Goal: Transaction & Acquisition: Purchase product/service

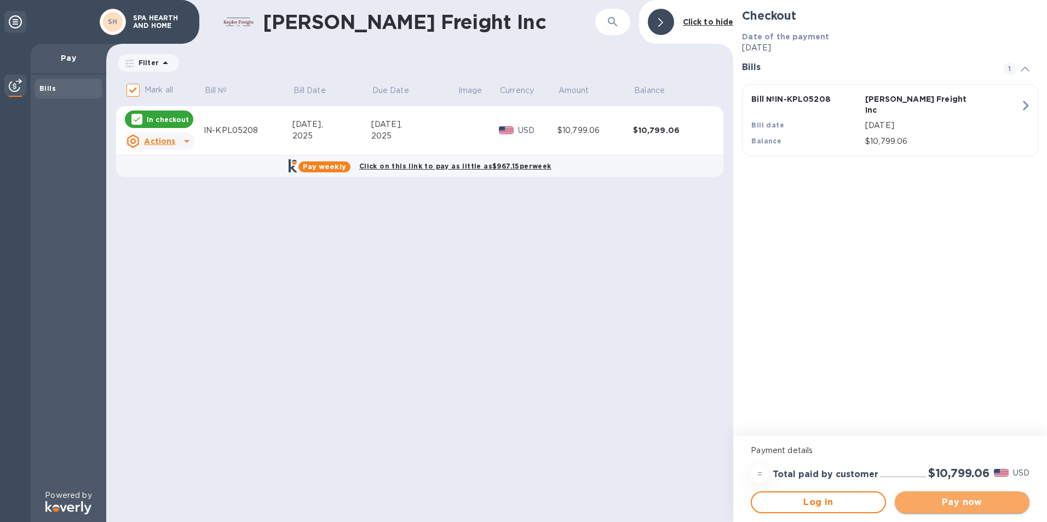
click at [959, 500] on span "Pay now" at bounding box center [961, 502] width 117 height 13
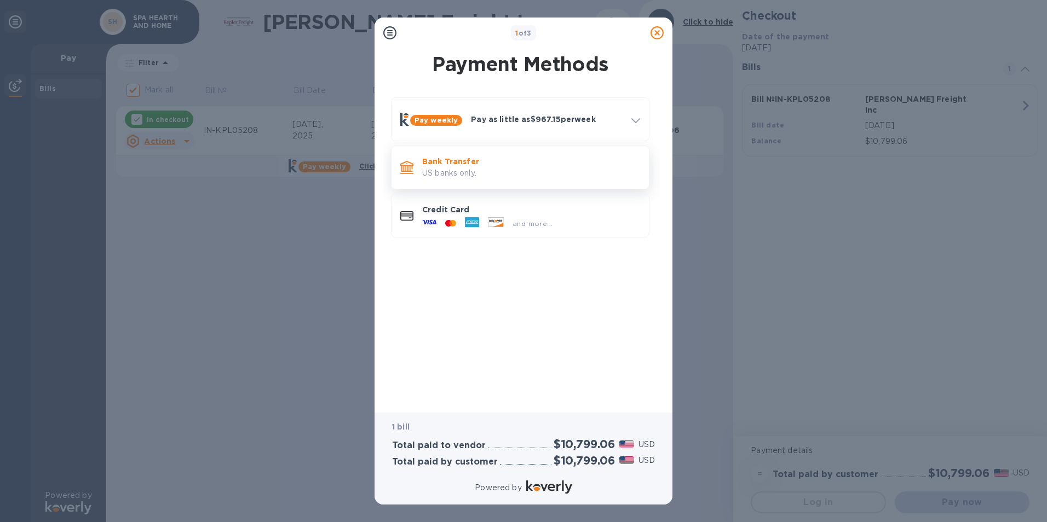
click at [466, 168] on p "US banks only." at bounding box center [531, 173] width 218 height 11
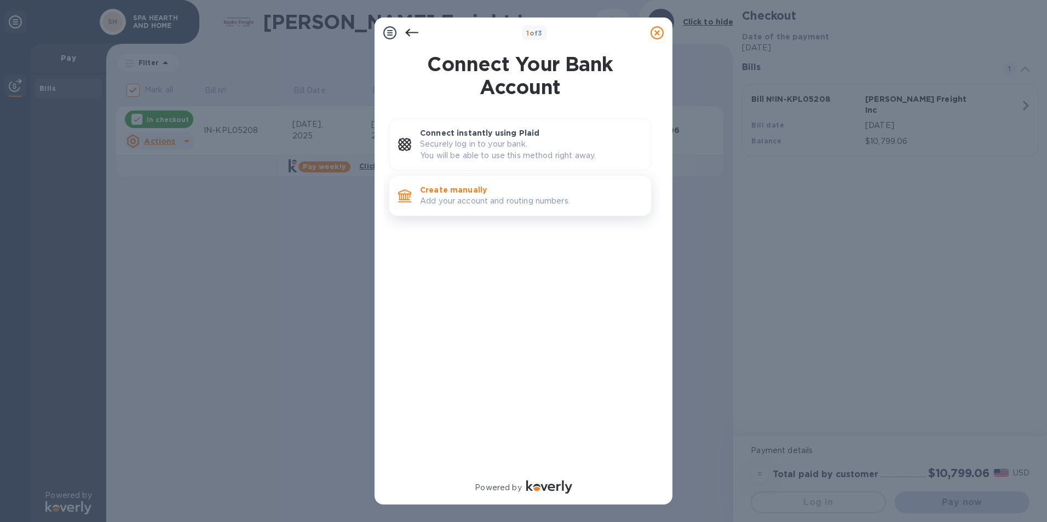
click at [468, 192] on p "Create manually" at bounding box center [531, 189] width 222 height 11
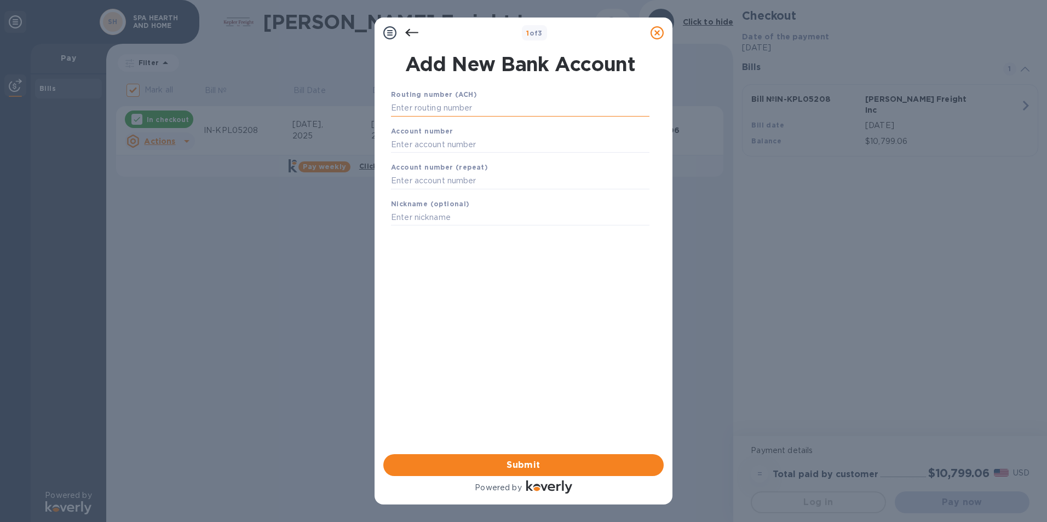
click at [420, 104] on input "text" at bounding box center [520, 108] width 258 height 16
type input "036002247"
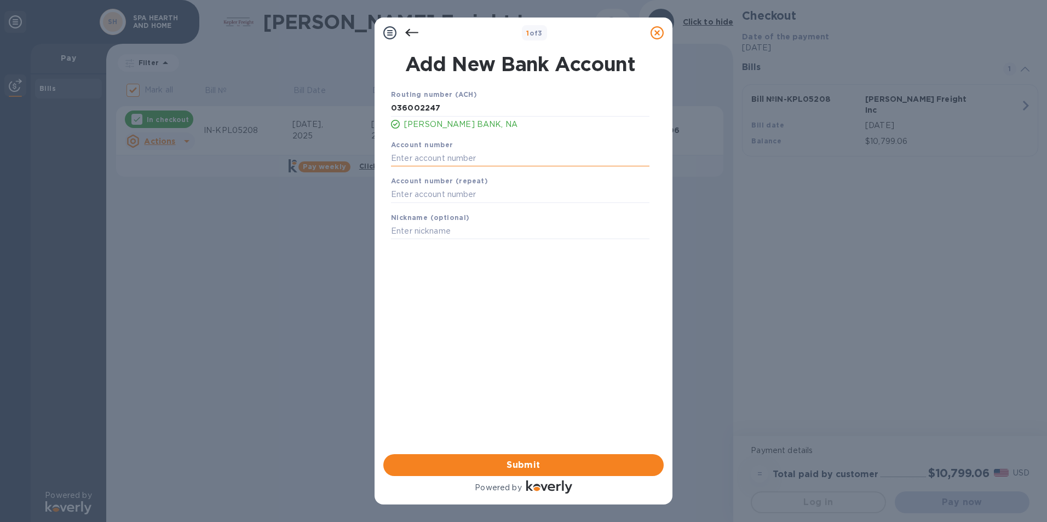
click at [402, 152] on input "text" at bounding box center [520, 158] width 258 height 16
type input "2743760"
click at [410, 189] on input "text" at bounding box center [520, 195] width 258 height 16
type input "2743760"
click at [524, 464] on span "Submit" at bounding box center [523, 465] width 263 height 13
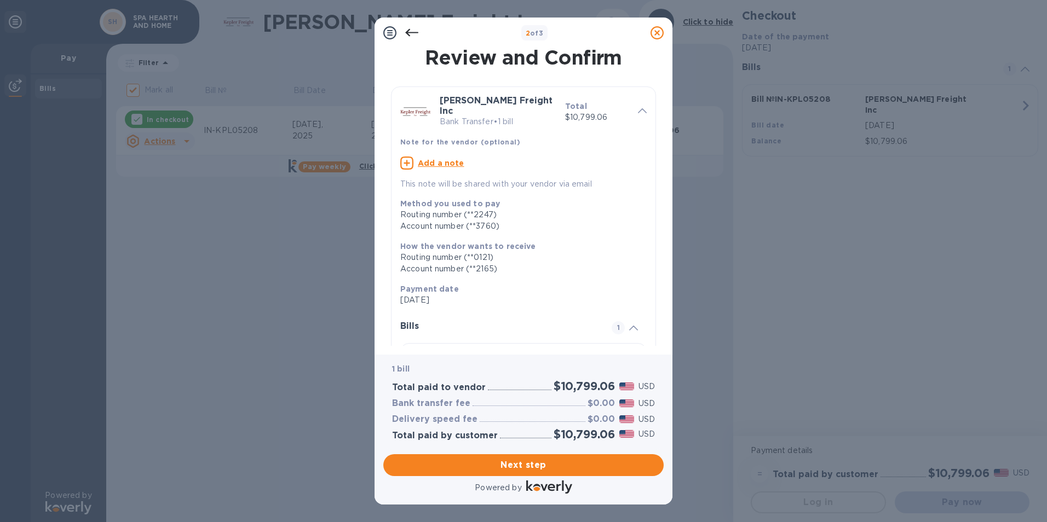
click at [522, 464] on span "Next step" at bounding box center [523, 465] width 263 height 13
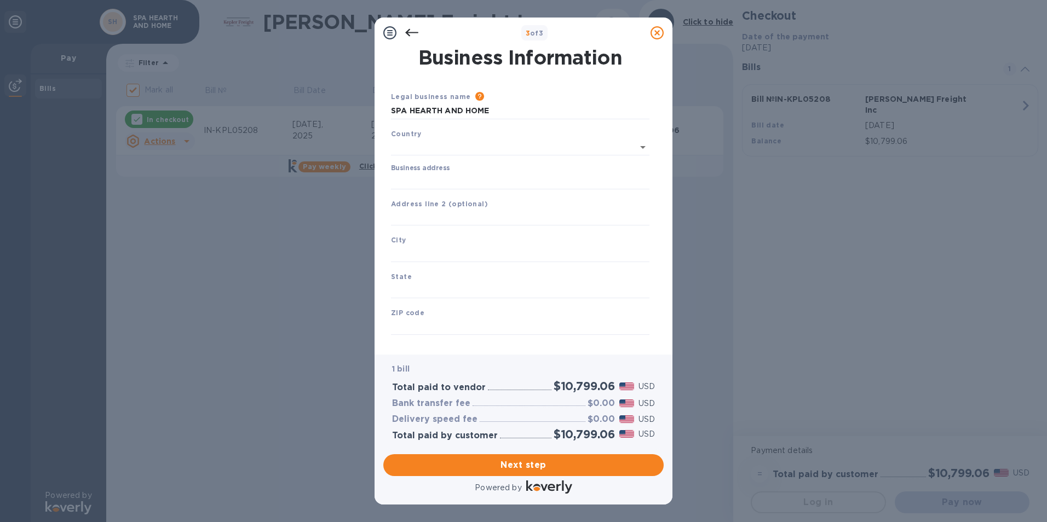
type input "[GEOGRAPHIC_DATA]"
click at [522, 464] on span "Next step" at bounding box center [523, 465] width 263 height 13
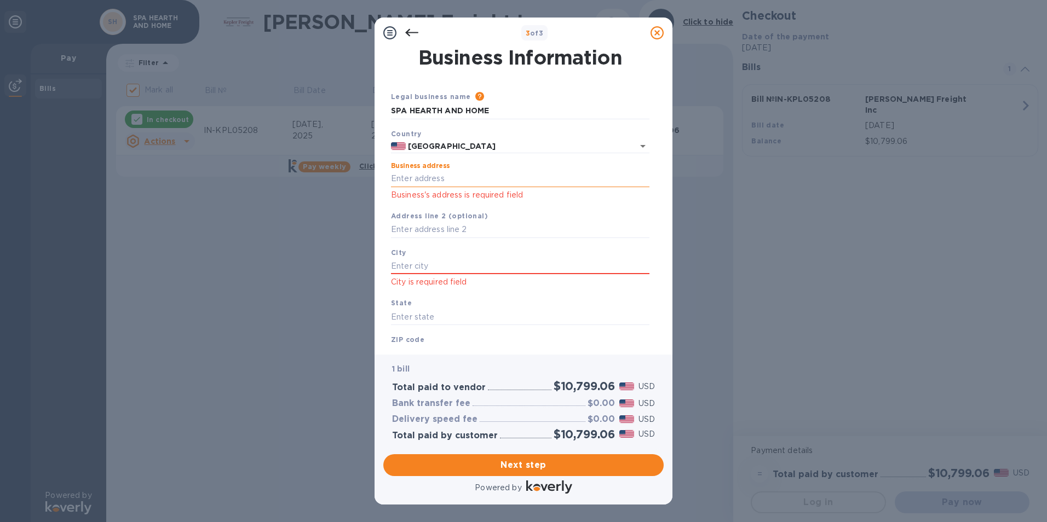
click at [407, 174] on input "Business address" at bounding box center [520, 179] width 258 height 16
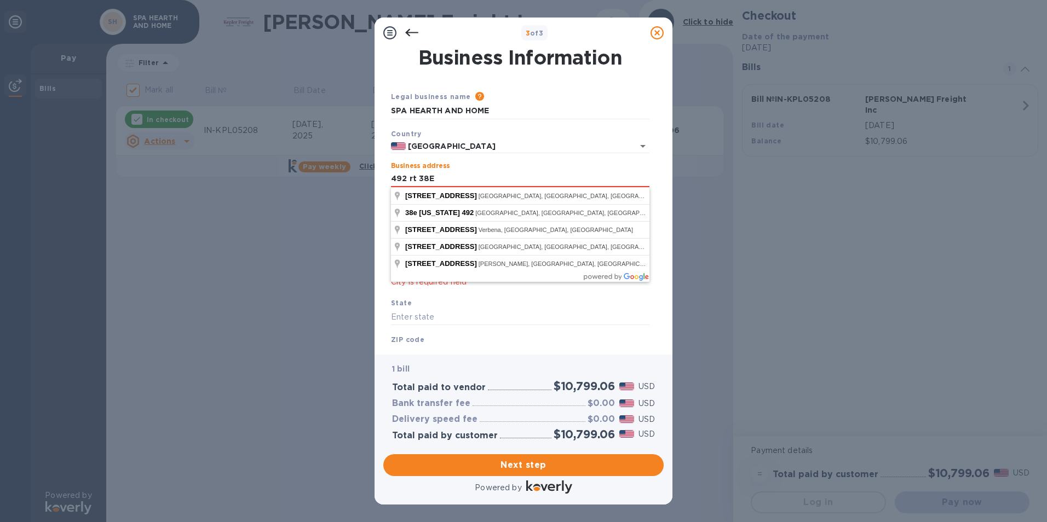
type input "492 rt 38E"
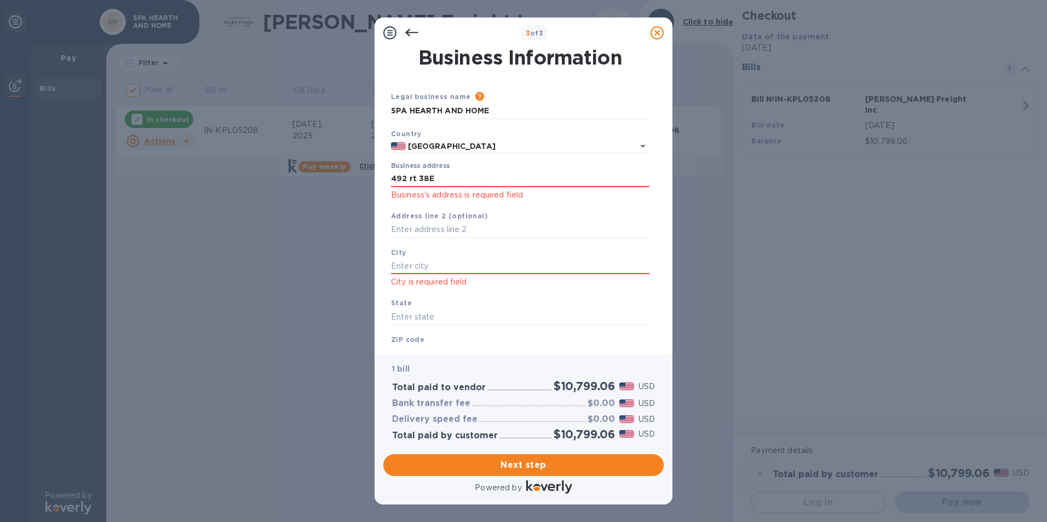
click at [648, 302] on div "State" at bounding box center [520, 311] width 267 height 37
click at [402, 258] on input "text" at bounding box center [520, 266] width 258 height 16
type input "Maple Shade"
click at [397, 317] on input "text" at bounding box center [520, 317] width 258 height 16
type input "[US_STATE]"
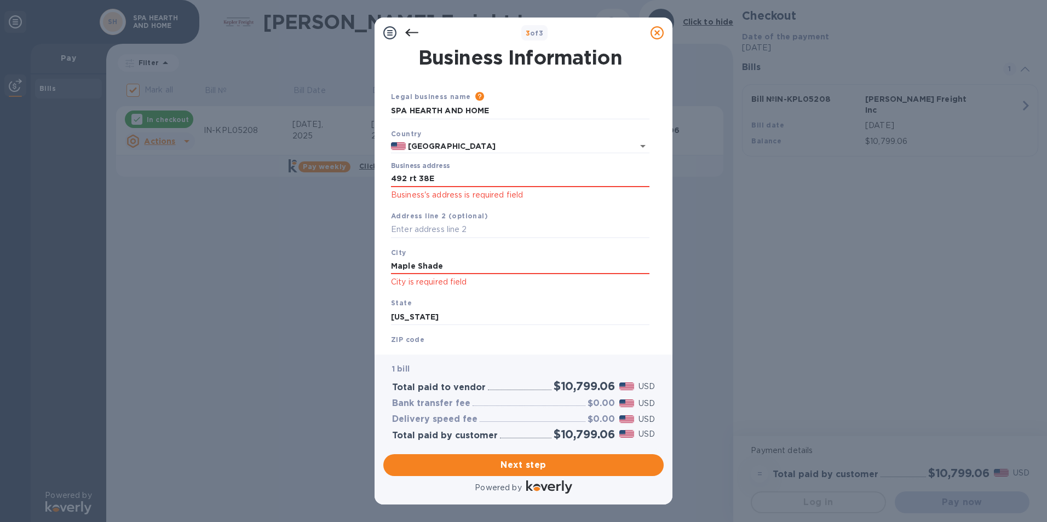
click at [395, 339] on b "ZIP code" at bounding box center [407, 340] width 33 height 8
click at [391, 339] on b "ZIP code" at bounding box center [407, 340] width 33 height 8
click at [420, 339] on b "ZIP code" at bounding box center [407, 340] width 33 height 8
click at [403, 343] on b "ZIP code" at bounding box center [407, 340] width 33 height 8
click at [406, 339] on b "ZIP code" at bounding box center [407, 340] width 33 height 8
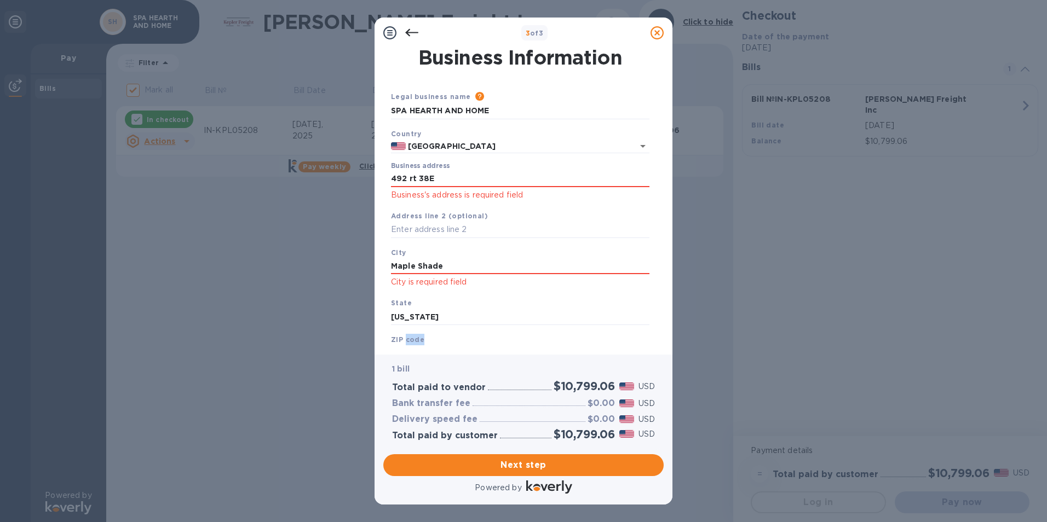
click at [406, 339] on b "ZIP code" at bounding box center [407, 340] width 33 height 8
drag, startPoint x: 406, startPoint y: 339, endPoint x: 448, endPoint y: 337, distance: 42.7
click at [449, 337] on div "ZIP code ZIP-Code is required field" at bounding box center [520, 355] width 267 height 51
click at [428, 339] on div "ZIP code ZIP-Code is required field" at bounding box center [520, 355] width 267 height 51
click at [400, 342] on b "ZIP code" at bounding box center [407, 340] width 33 height 8
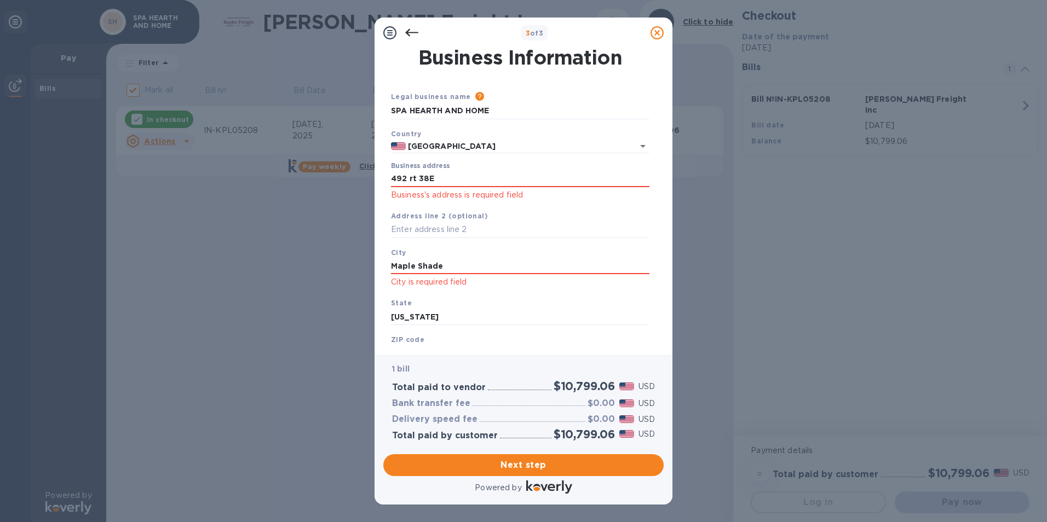
click at [392, 339] on b "ZIP code" at bounding box center [407, 340] width 33 height 8
drag, startPoint x: 665, startPoint y: 262, endPoint x: 664, endPoint y: 292, distance: 29.6
click at [664, 292] on div "Business Information Legal business name Please provide the legal name that app…" at bounding box center [523, 201] width 298 height 307
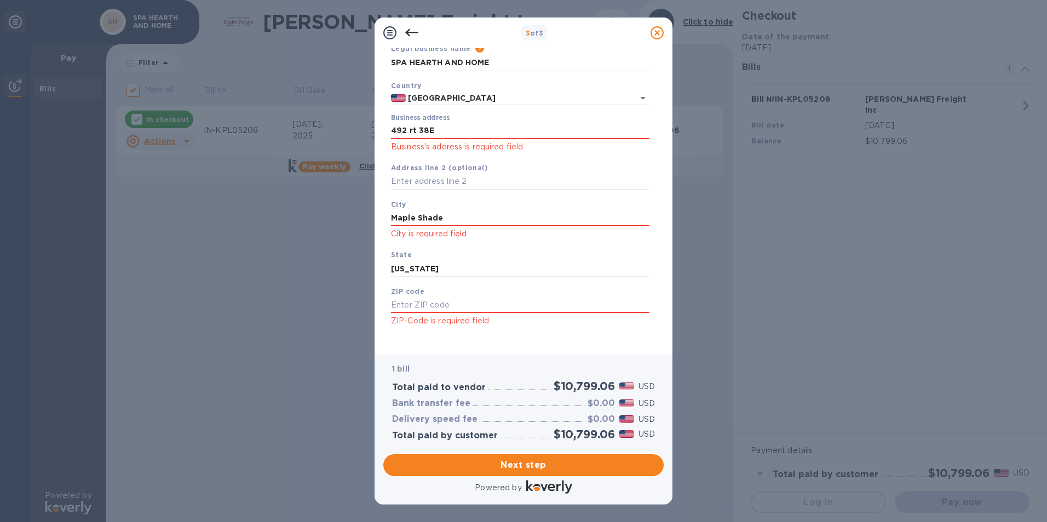
scroll to position [49, 0]
click at [408, 305] on input "text" at bounding box center [520, 304] width 258 height 16
type input "08052"
click at [495, 59] on input "SPA HEARTH AND HOME" at bounding box center [520, 62] width 258 height 16
type input "SPA HEARTH AND HOME"
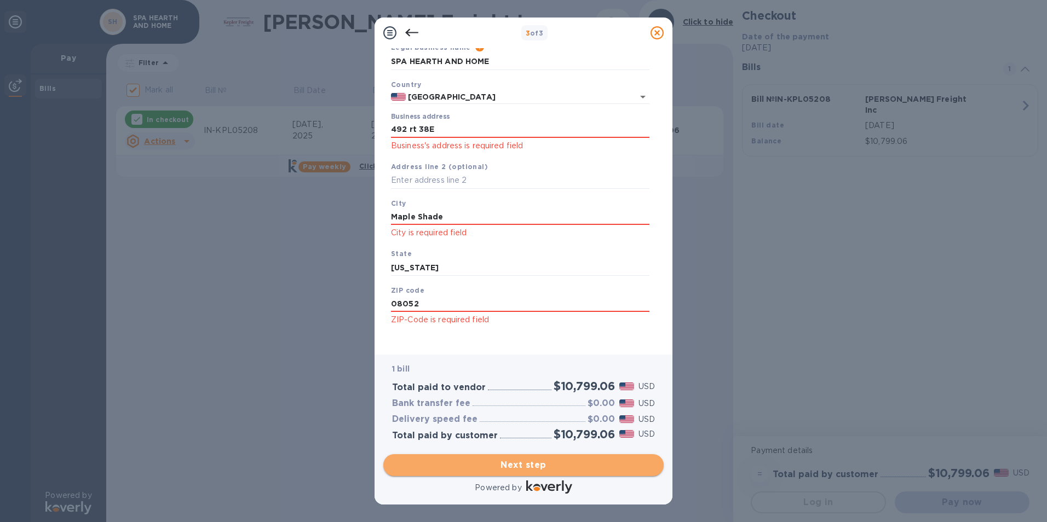
click at [518, 465] on span "Next step" at bounding box center [523, 465] width 263 height 13
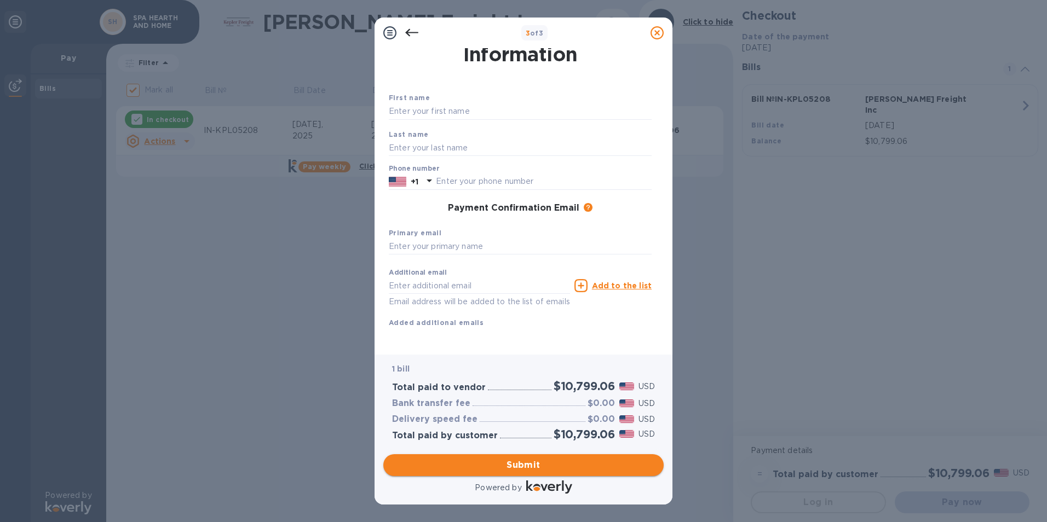
scroll to position [39, 0]
click at [407, 103] on input "text" at bounding box center [520, 111] width 263 height 16
type input "[PERSON_NAME]"
click at [408, 140] on input "text" at bounding box center [520, 148] width 263 height 16
click at [401, 140] on input "text" at bounding box center [520, 148] width 263 height 16
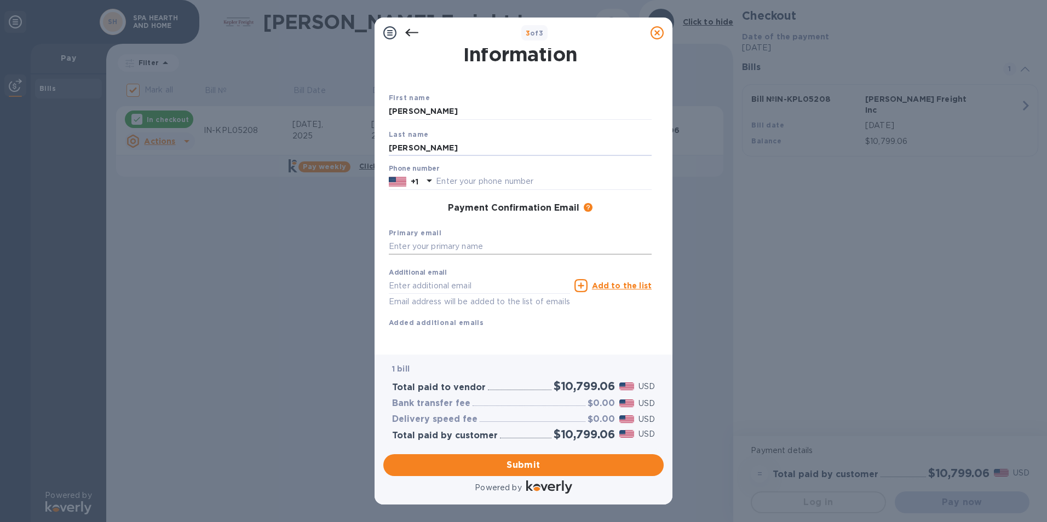
type input "[PERSON_NAME]"
click at [402, 239] on input "text" at bounding box center [520, 247] width 263 height 16
type input "[PERSON_NAME][EMAIL_ADDRESS][DOMAIN_NAME]"
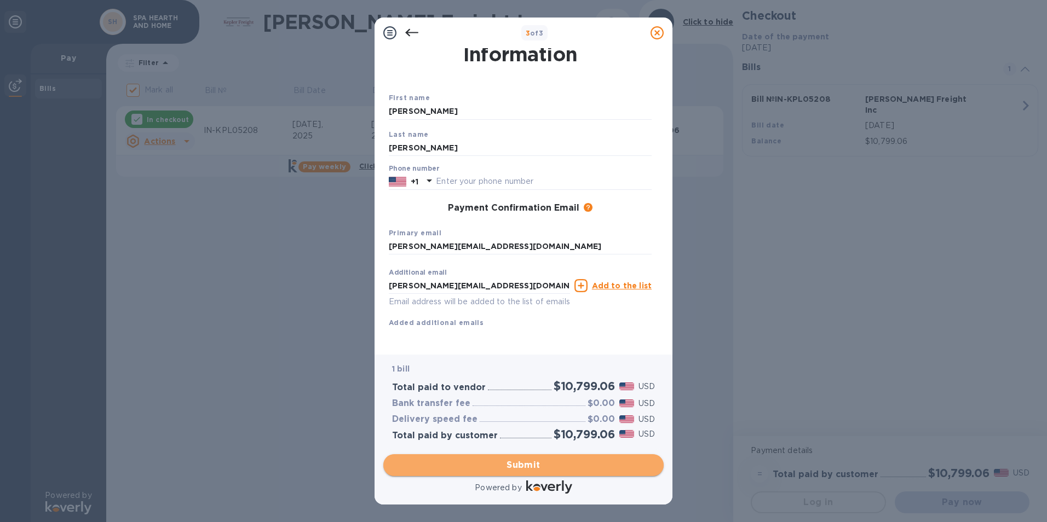
click at [505, 462] on span "Submit" at bounding box center [523, 465] width 263 height 13
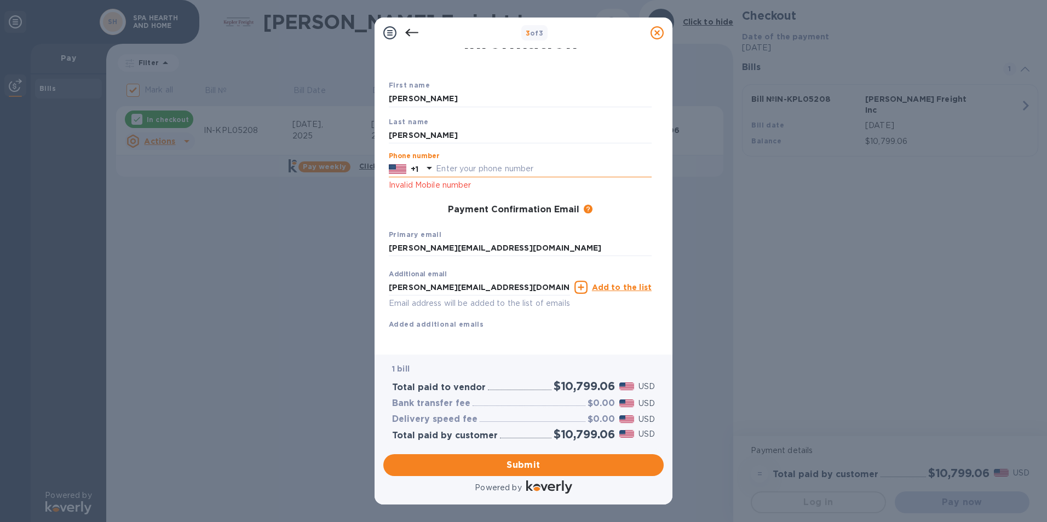
click at [454, 170] on input "text" at bounding box center [544, 169] width 216 height 16
type input "8562969990"
click at [519, 460] on span "Submit" at bounding box center [523, 465] width 263 height 13
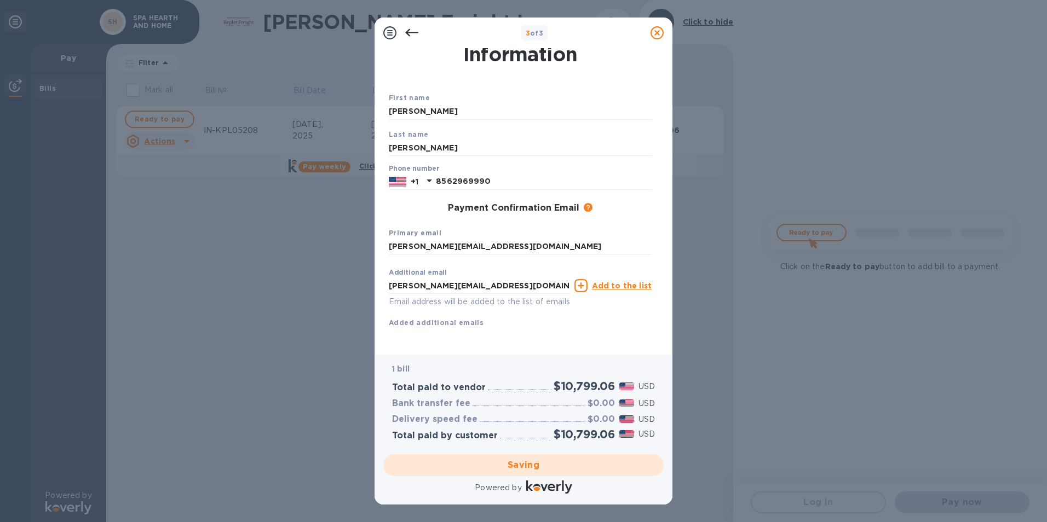
checkbox input "false"
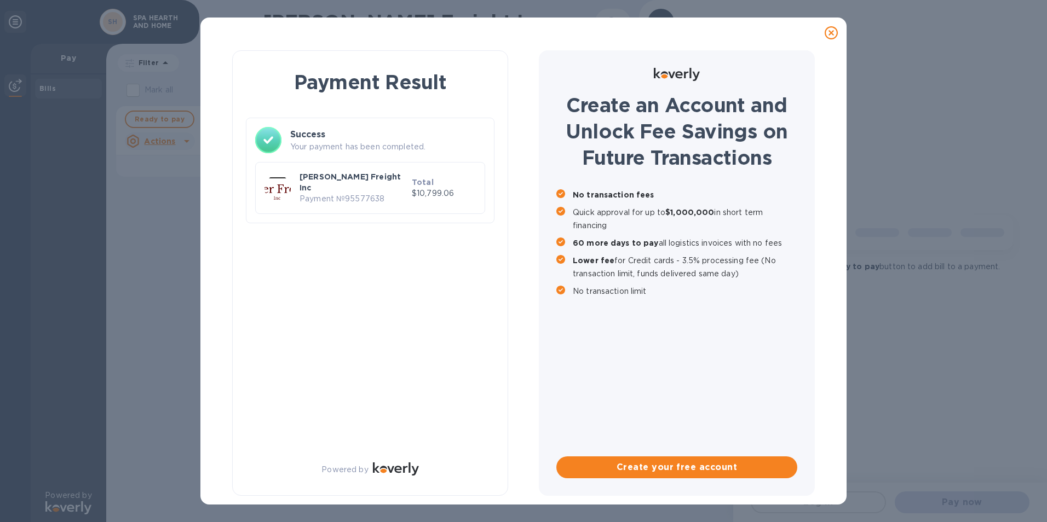
scroll to position [0, 0]
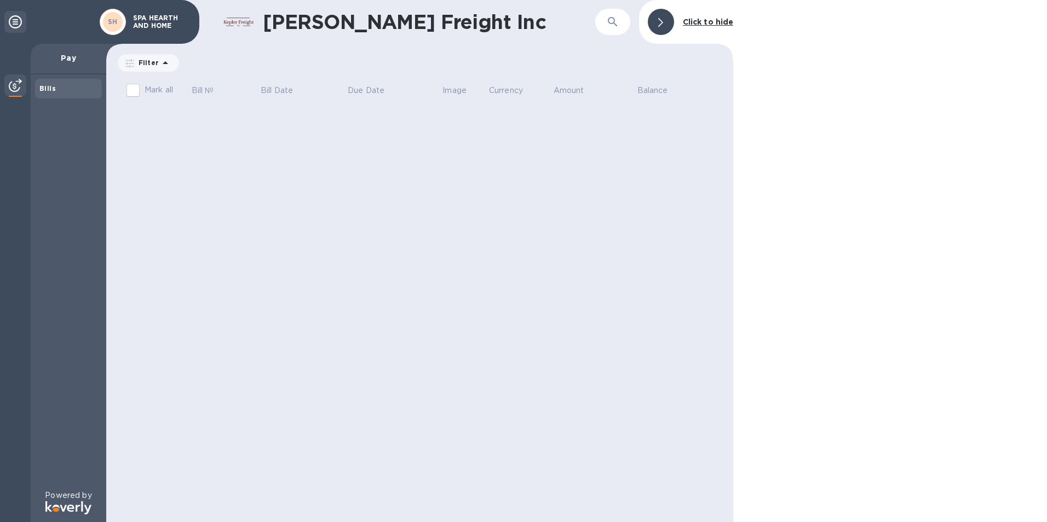
click at [699, 20] on b "Click to hide" at bounding box center [708, 22] width 51 height 9
